Goal: Find specific page/section: Find specific page/section

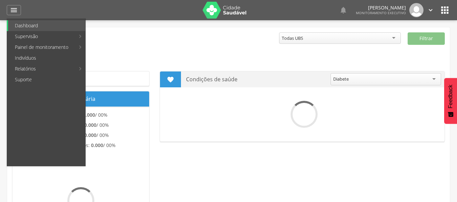
click at [31, 58] on link "Indivíduos" at bounding box center [46, 58] width 77 height 11
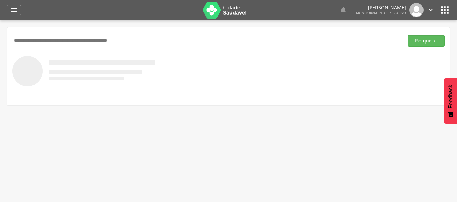
click at [42, 41] on input "text" at bounding box center [206, 40] width 388 height 11
type input "**********"
click at [421, 44] on button "Pesquisar" at bounding box center [425, 40] width 37 height 11
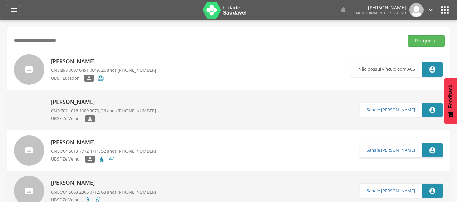
click at [94, 105] on p "[PERSON_NAME]" at bounding box center [103, 102] width 105 height 8
type input "**********"
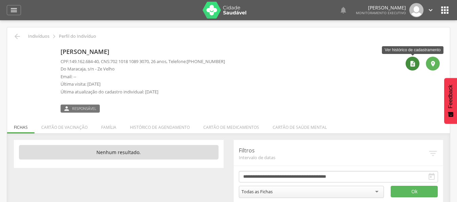
click at [412, 63] on icon "" at bounding box center [412, 63] width 7 height 7
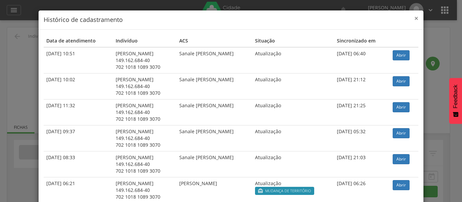
click at [414, 20] on span "×" at bounding box center [416, 18] width 4 height 9
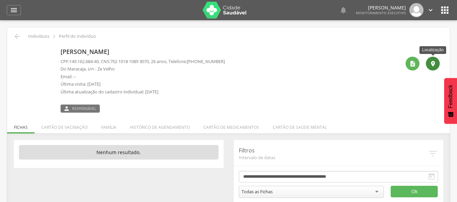
click at [435, 62] on icon "" at bounding box center [432, 63] width 7 height 7
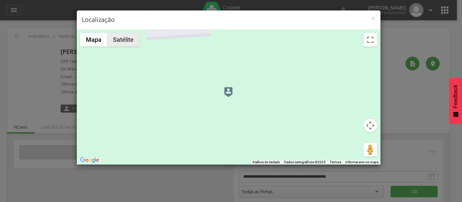
click at [134, 43] on button "Satélite" at bounding box center [123, 40] width 32 height 14
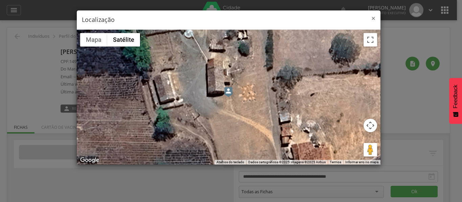
click at [372, 18] on span "×" at bounding box center [373, 18] width 4 height 9
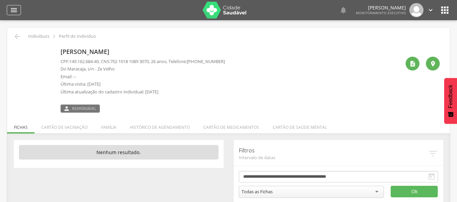
click at [15, 11] on icon "" at bounding box center [14, 10] width 8 height 8
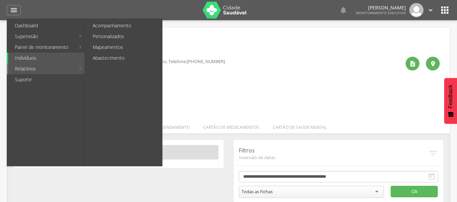
click at [31, 69] on link "Relatórios" at bounding box center [41, 69] width 67 height 11
click at [98, 55] on link "Abastecimento" at bounding box center [124, 58] width 76 height 11
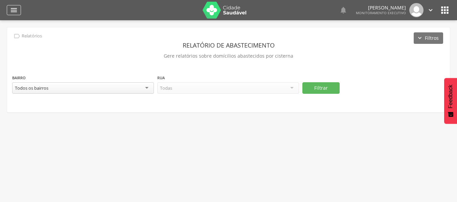
click at [10, 8] on icon "" at bounding box center [14, 10] width 8 height 8
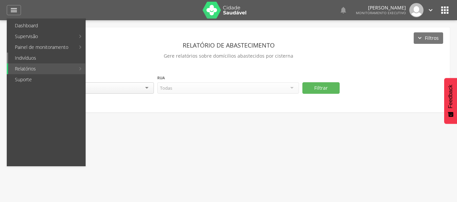
click at [37, 57] on link "Indivíduos" at bounding box center [46, 58] width 77 height 11
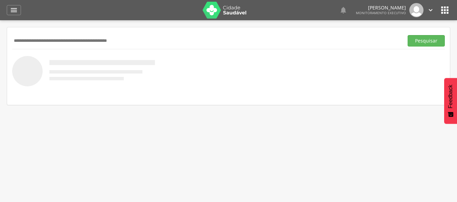
click at [44, 43] on input "text" at bounding box center [206, 40] width 388 height 11
type input "**********"
click at [417, 40] on button "Pesquisar" at bounding box center [425, 40] width 37 height 11
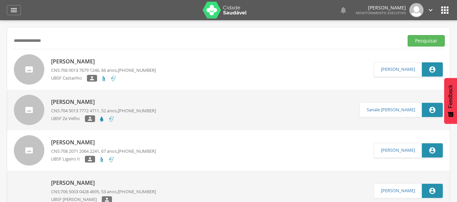
click at [103, 101] on p "[PERSON_NAME]" at bounding box center [103, 102] width 105 height 8
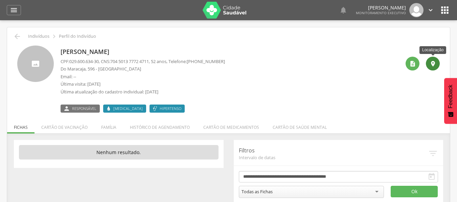
click at [433, 62] on icon "" at bounding box center [432, 63] width 7 height 7
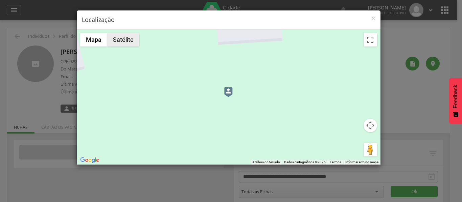
click at [130, 42] on button "Satélite" at bounding box center [123, 40] width 32 height 14
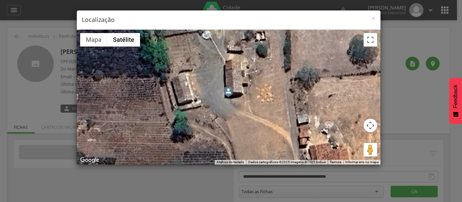
click at [376, 19] on div "× Localização" at bounding box center [228, 19] width 303 height 19
click at [371, 17] on span "×" at bounding box center [373, 18] width 4 height 9
